Goal: Task Accomplishment & Management: Use online tool/utility

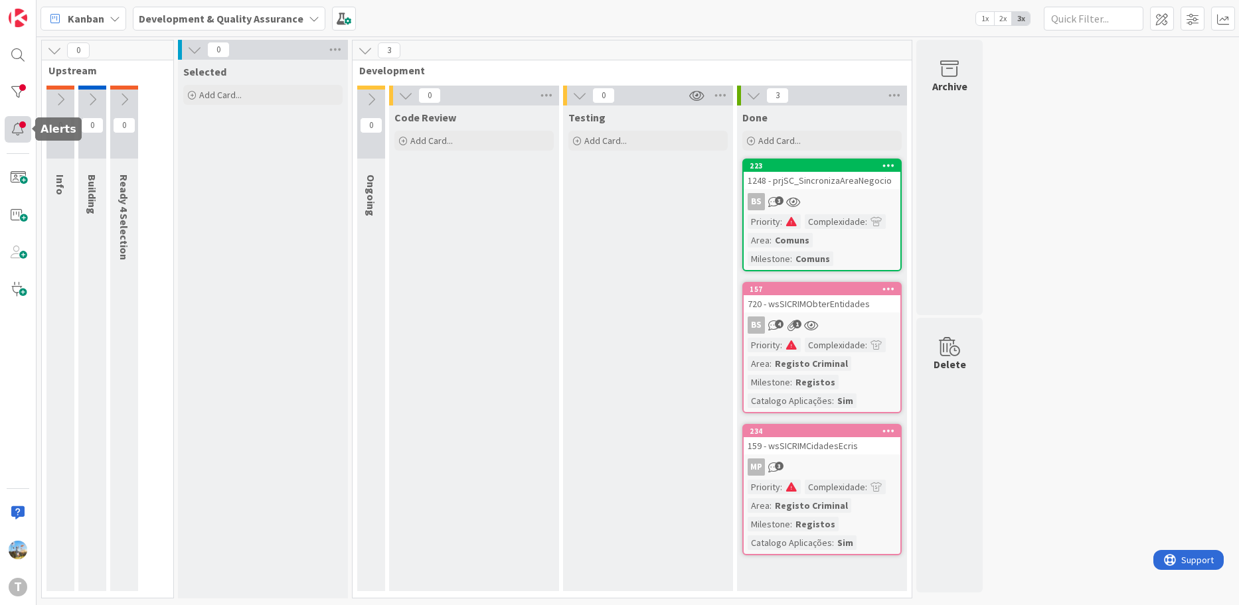
click at [13, 128] on div at bounding box center [18, 129] width 27 height 27
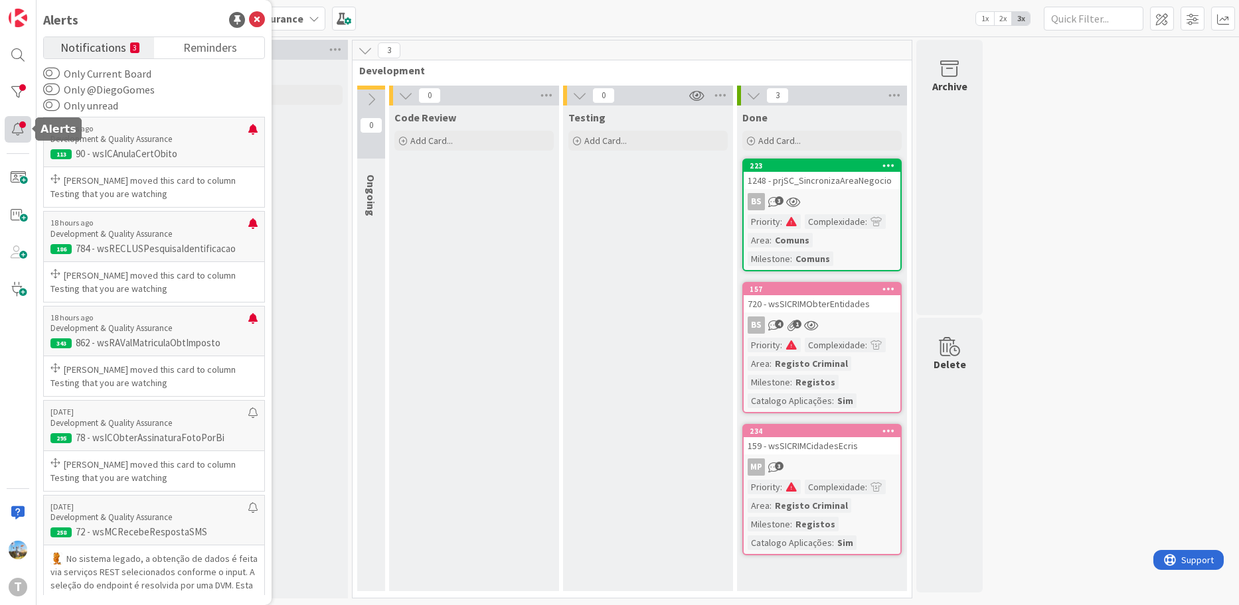
click at [13, 128] on div at bounding box center [18, 129] width 27 height 27
click at [22, 94] on div at bounding box center [18, 92] width 27 height 27
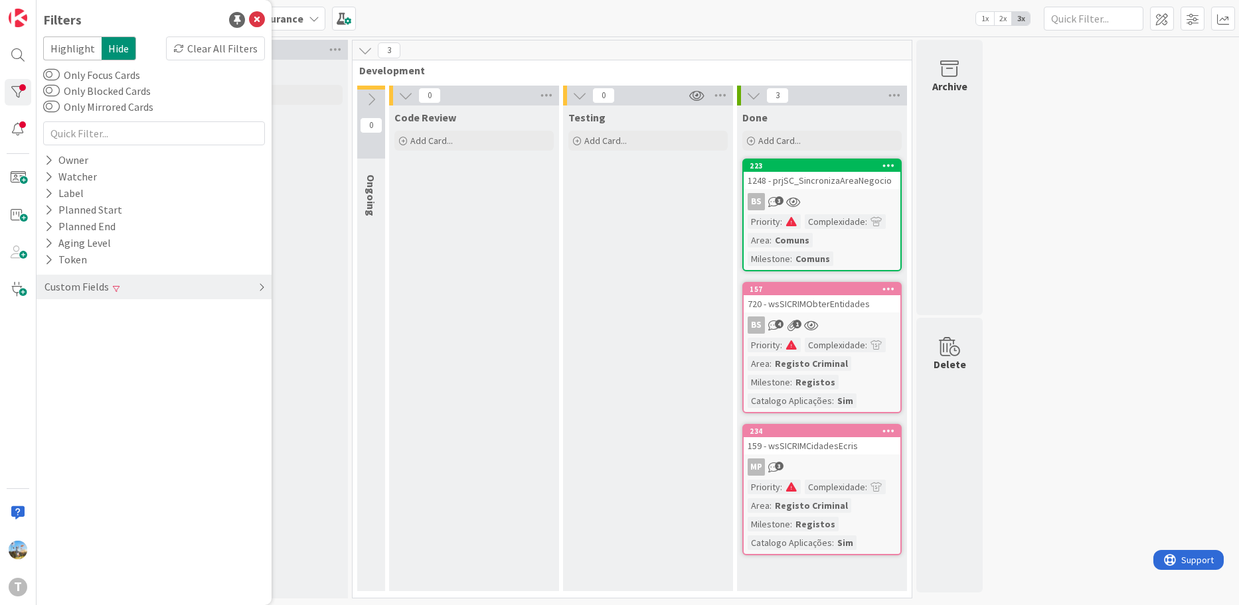
click at [104, 293] on div "Custom Fields" at bounding box center [76, 287] width 67 height 17
click at [200, 316] on div "Priority Clear" at bounding box center [154, 314] width 235 height 17
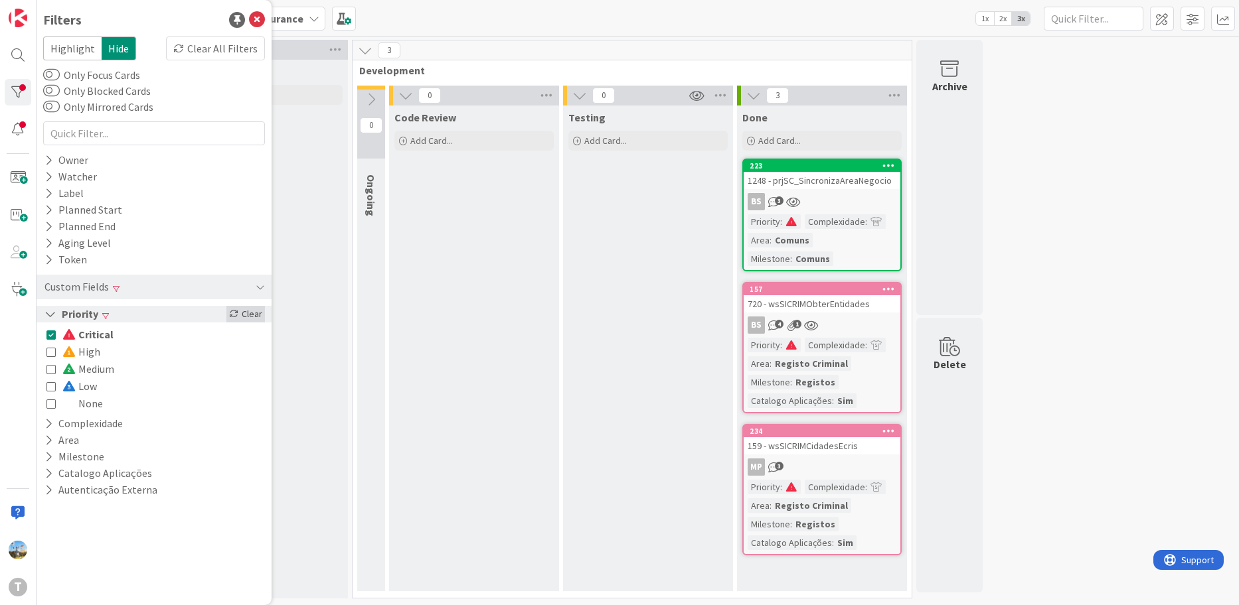
click at [241, 309] on div "Clear" at bounding box center [245, 314] width 38 height 17
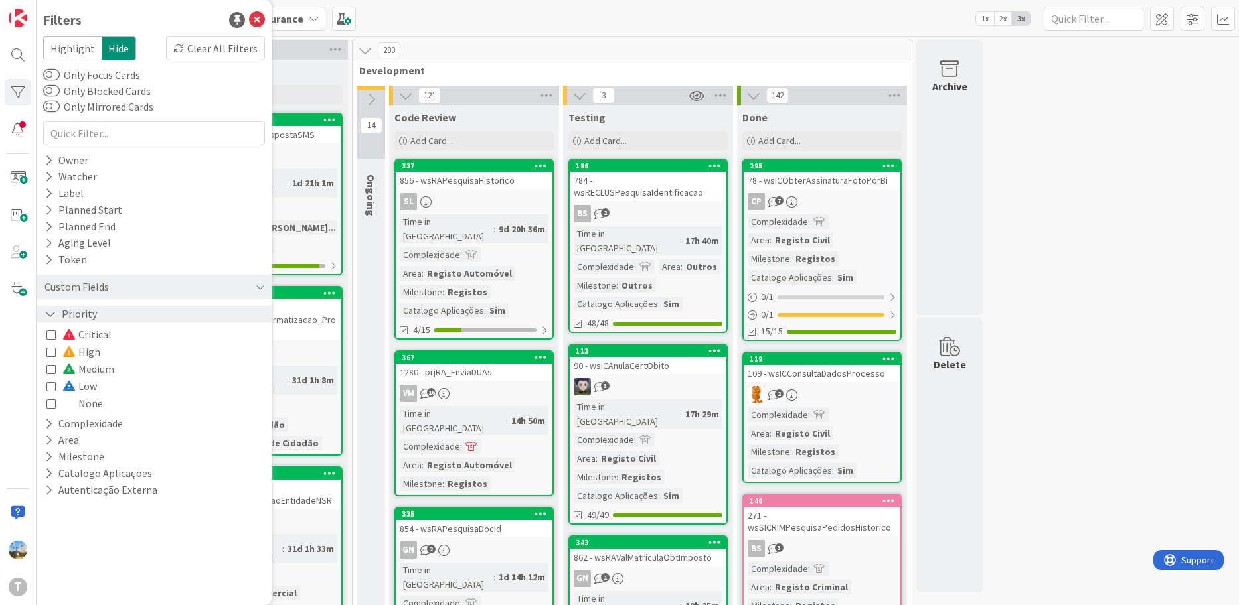
click at [82, 333] on span "Critical" at bounding box center [86, 334] width 49 height 17
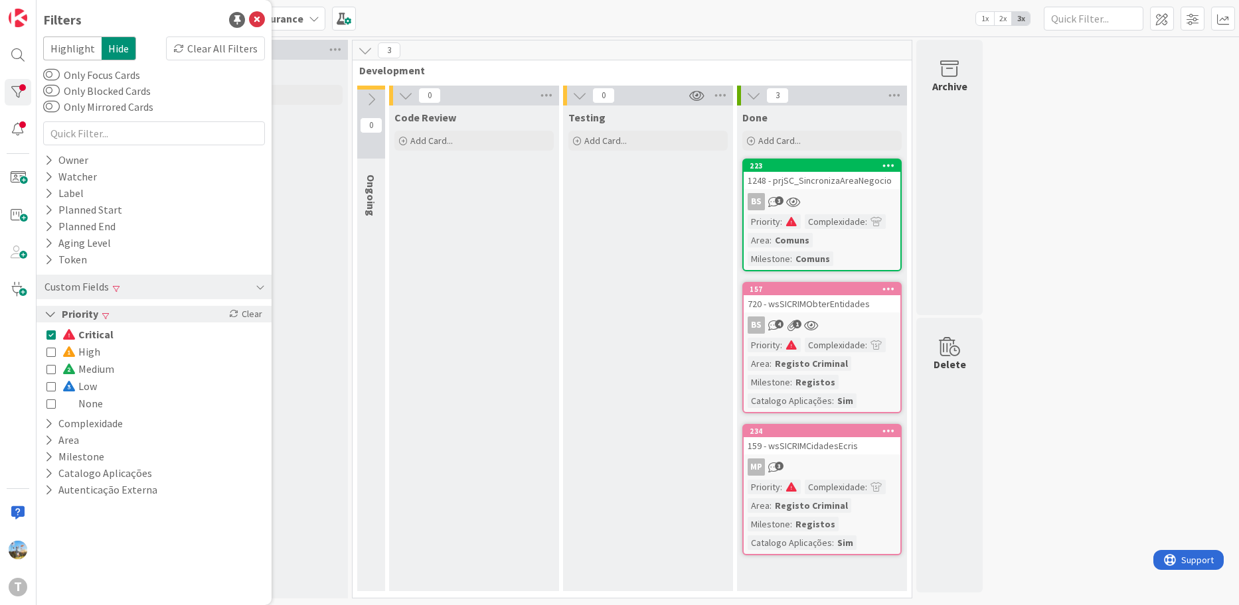
click at [648, 316] on div "Testing Add Card..." at bounding box center [648, 349] width 170 height 486
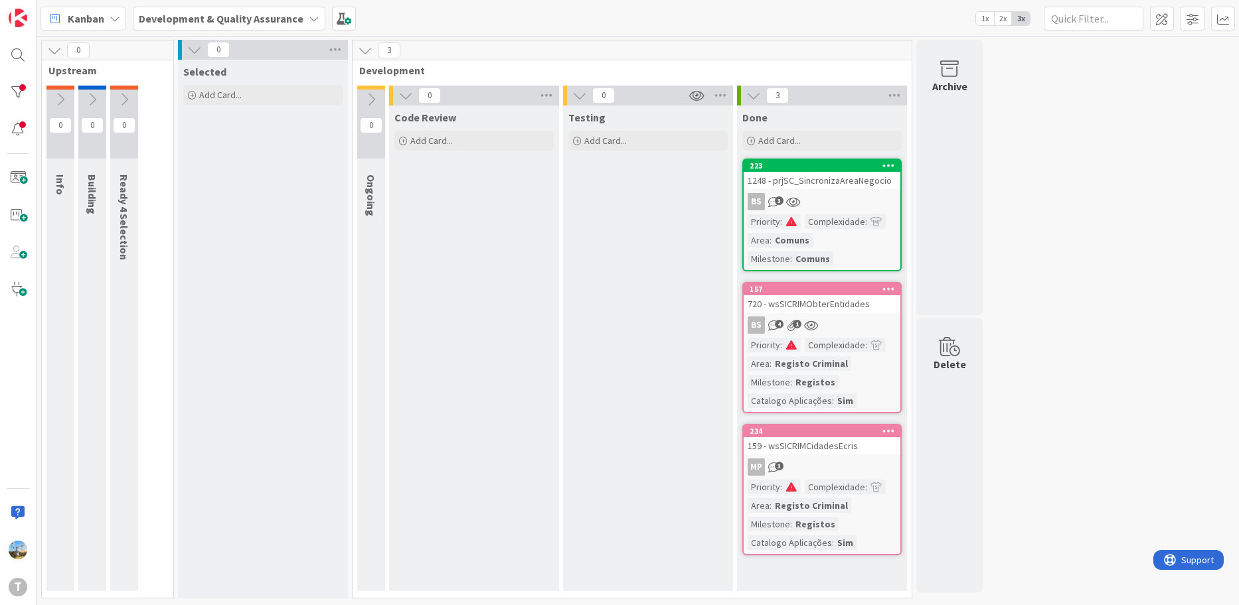
click at [840, 192] on div "223 1248 - prjSC_SincronizaAreaNegocio BS 3 Priority : Complexidade : Area : Co…" at bounding box center [821, 215] width 159 height 113
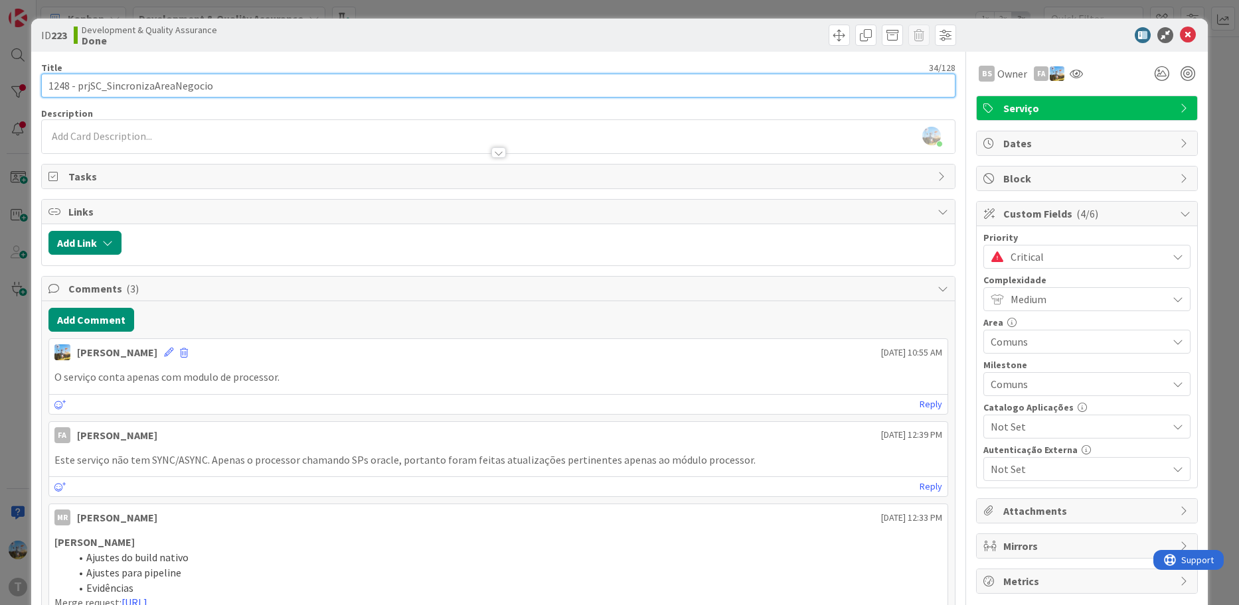
drag, startPoint x: 225, startPoint y: 82, endPoint x: 107, endPoint y: 82, distance: 118.1
click at [107, 82] on input "1248 - prjSC_SincronizaAreaNegocio" at bounding box center [498, 86] width 915 height 24
